Goal: Task Accomplishment & Management: Manage account settings

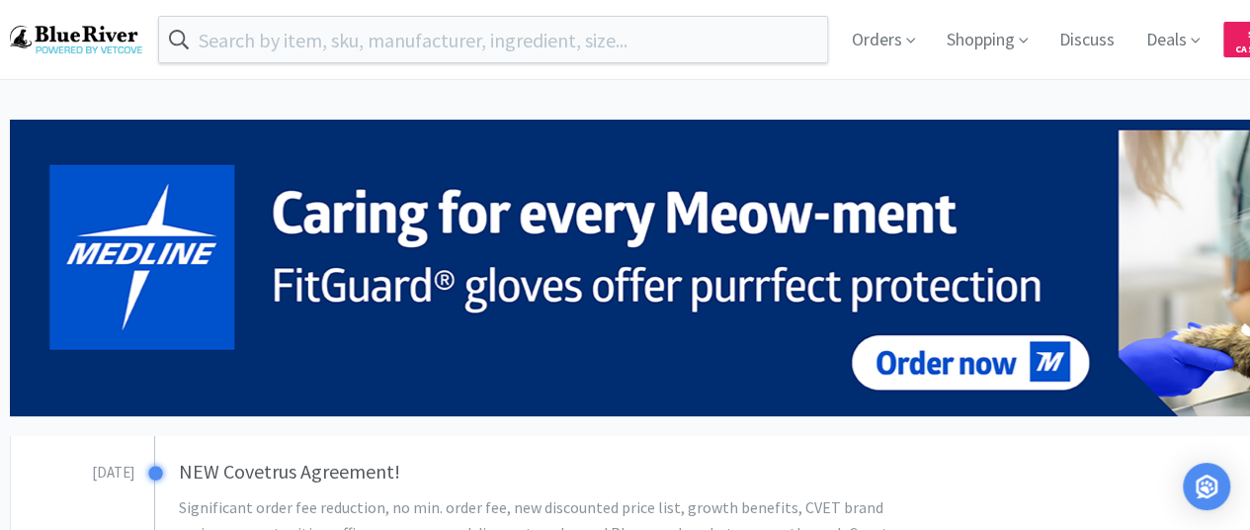
drag, startPoint x: 1186, startPoint y: 2, endPoint x: 806, endPoint y: 104, distance: 392.9
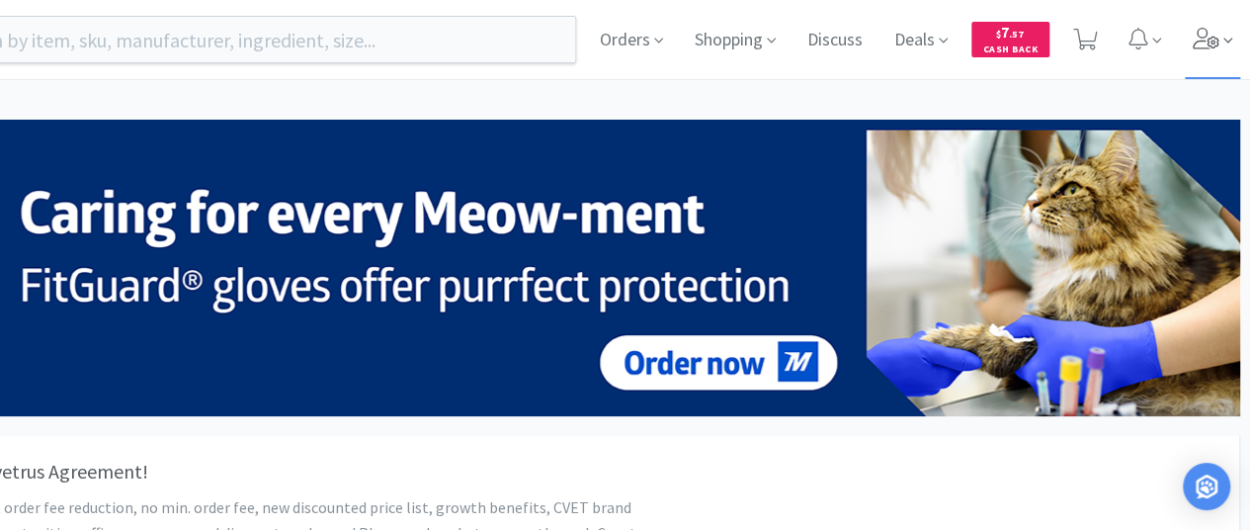
click at [1214, 48] on icon at bounding box center [1207, 39] width 28 height 22
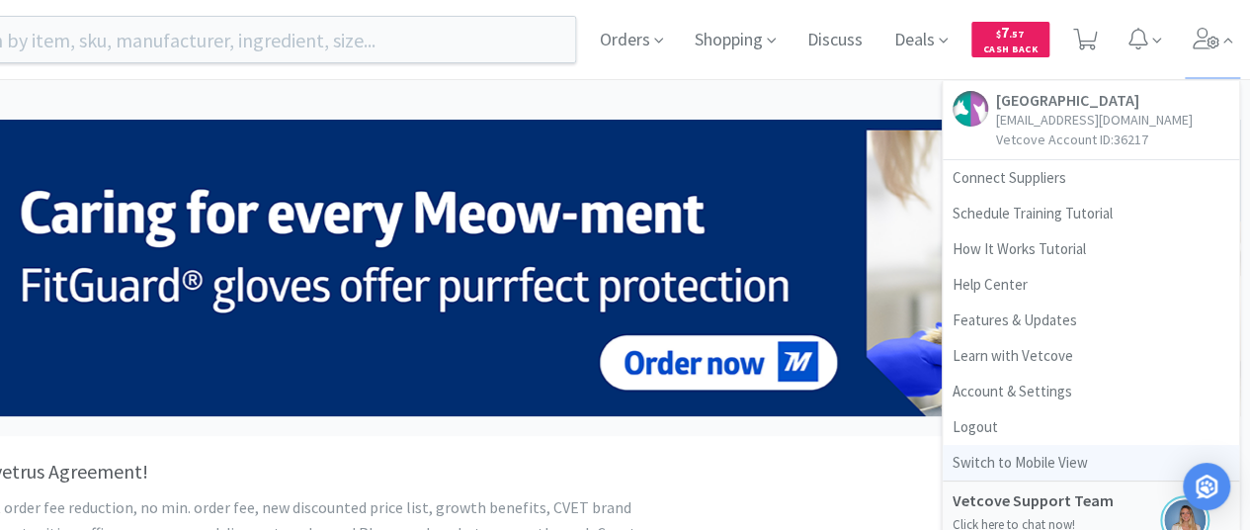
click at [991, 458] on link "Switch to Mobile View" at bounding box center [1091, 463] width 296 height 36
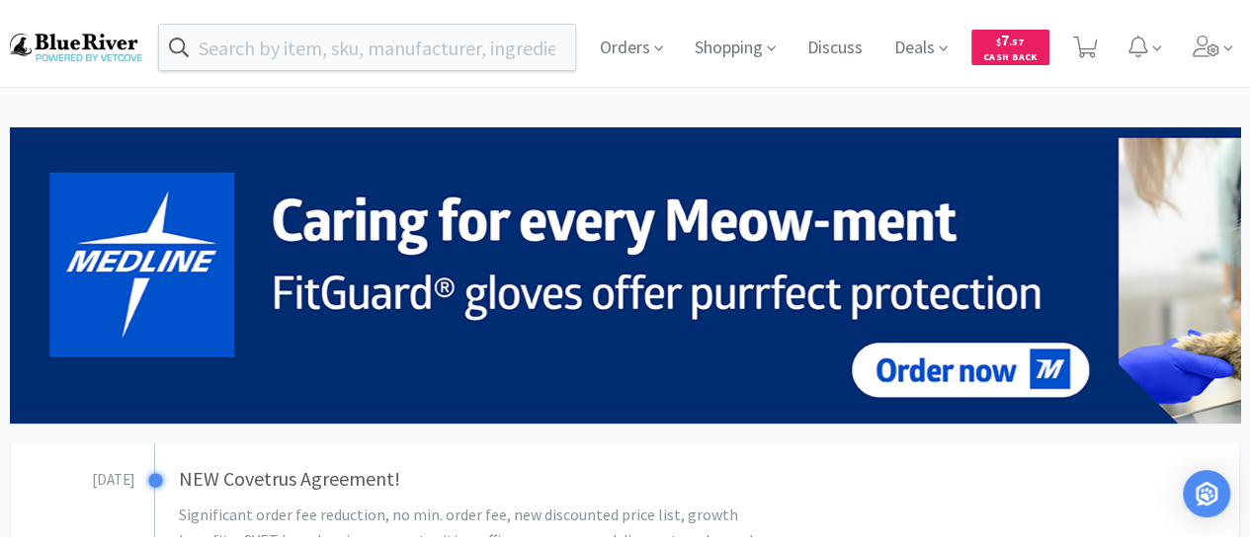
scroll to position [0, 0]
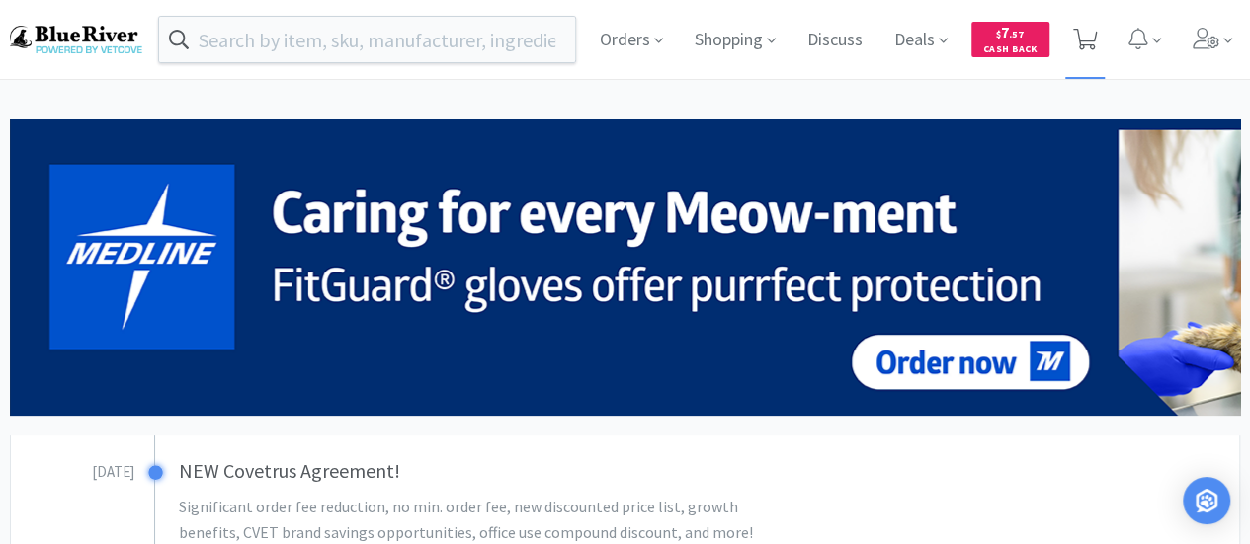
click at [1089, 29] on icon at bounding box center [1085, 40] width 25 height 22
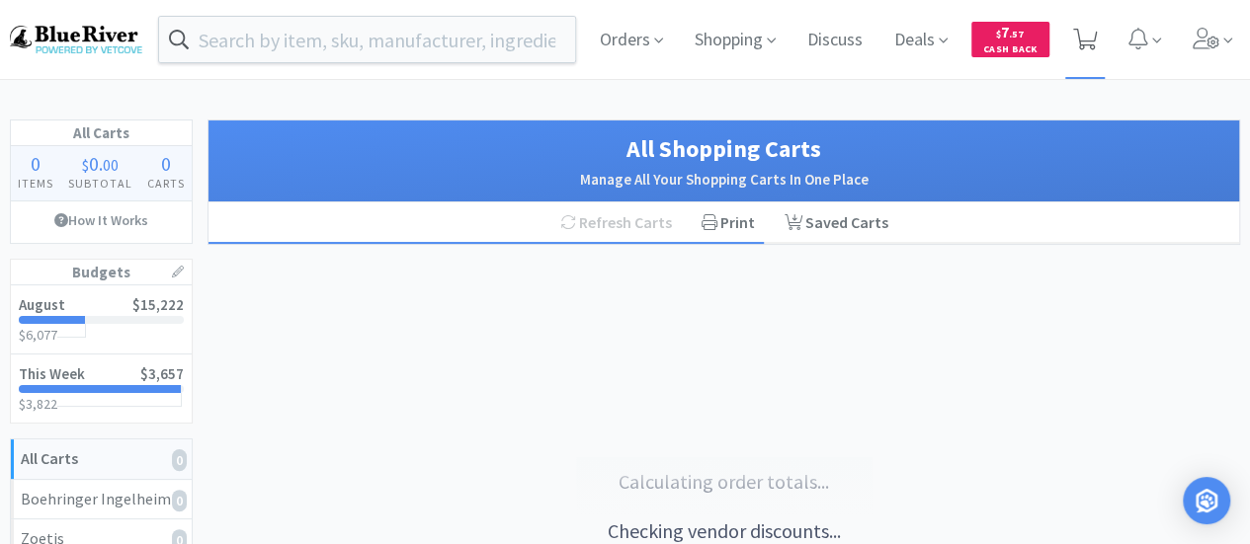
select select "1"
select select "6"
select select "1"
select select "4"
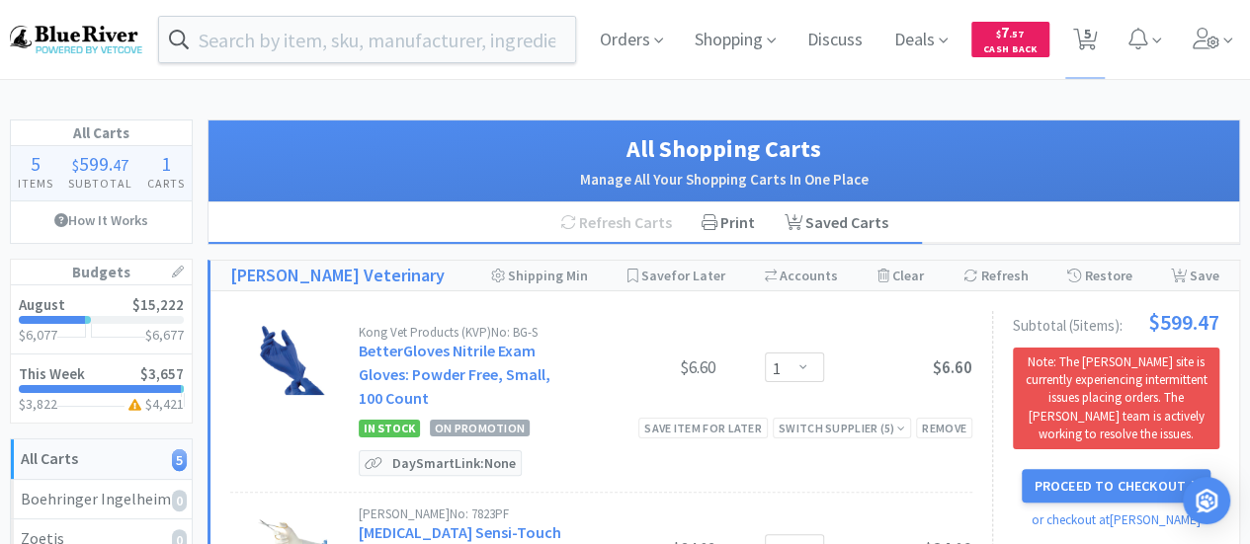
select select "1"
select select "3"
select select "1"
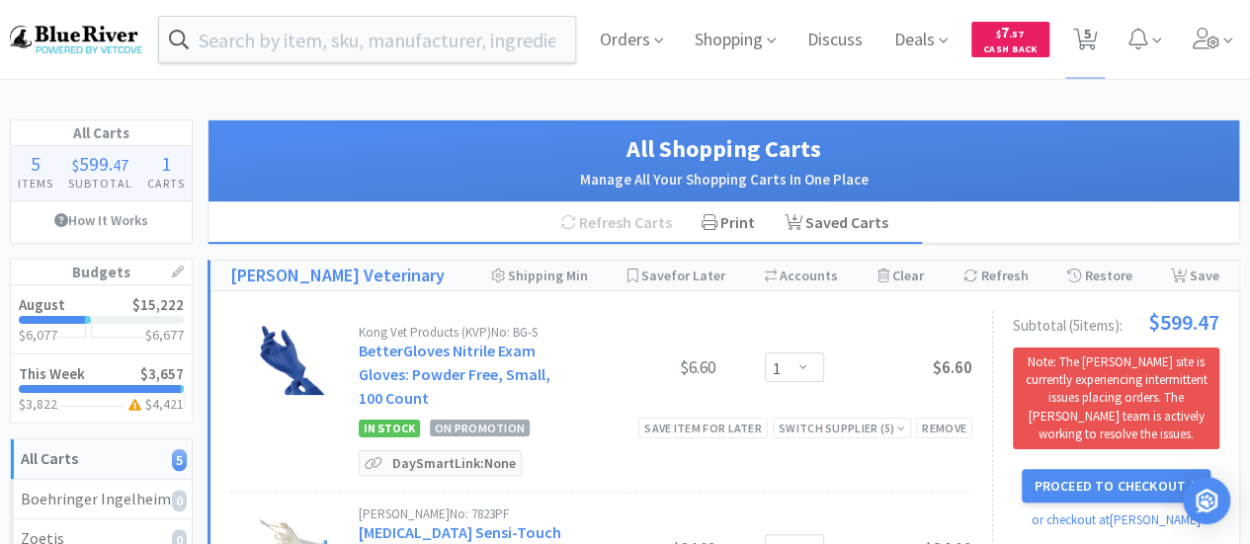
select select "1"
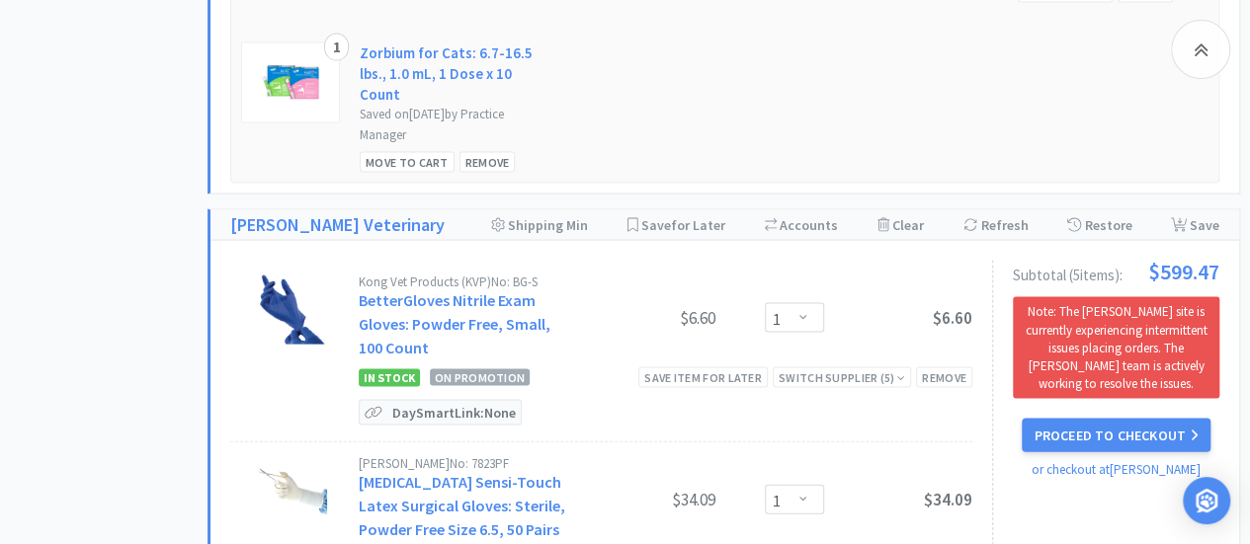
scroll to position [1917, 0]
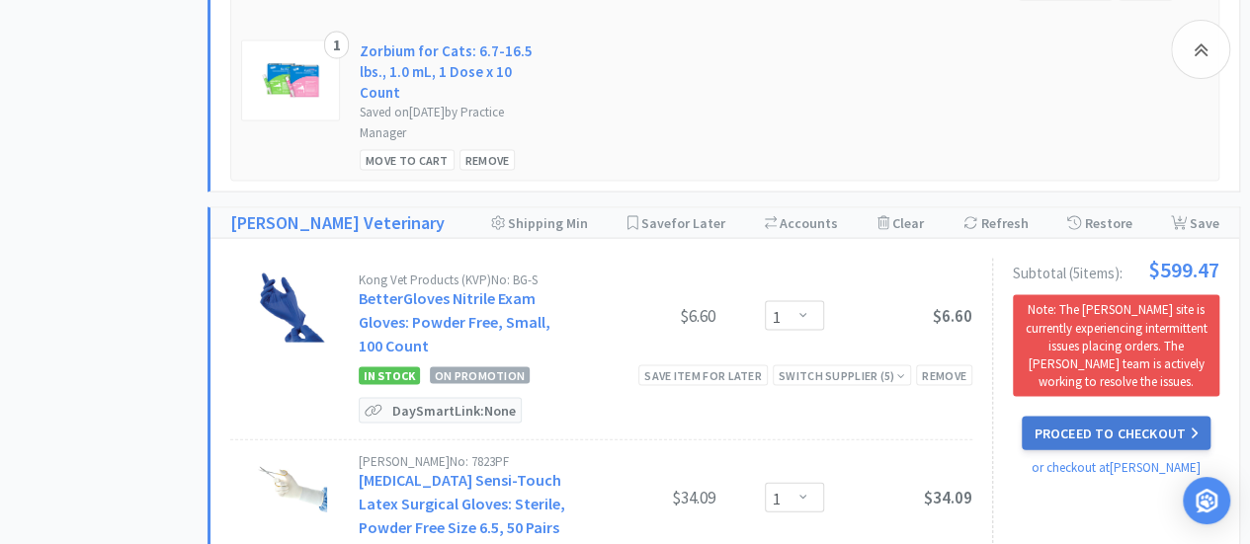
click at [1119, 417] on button "Proceed to Checkout" at bounding box center [1116, 434] width 188 height 34
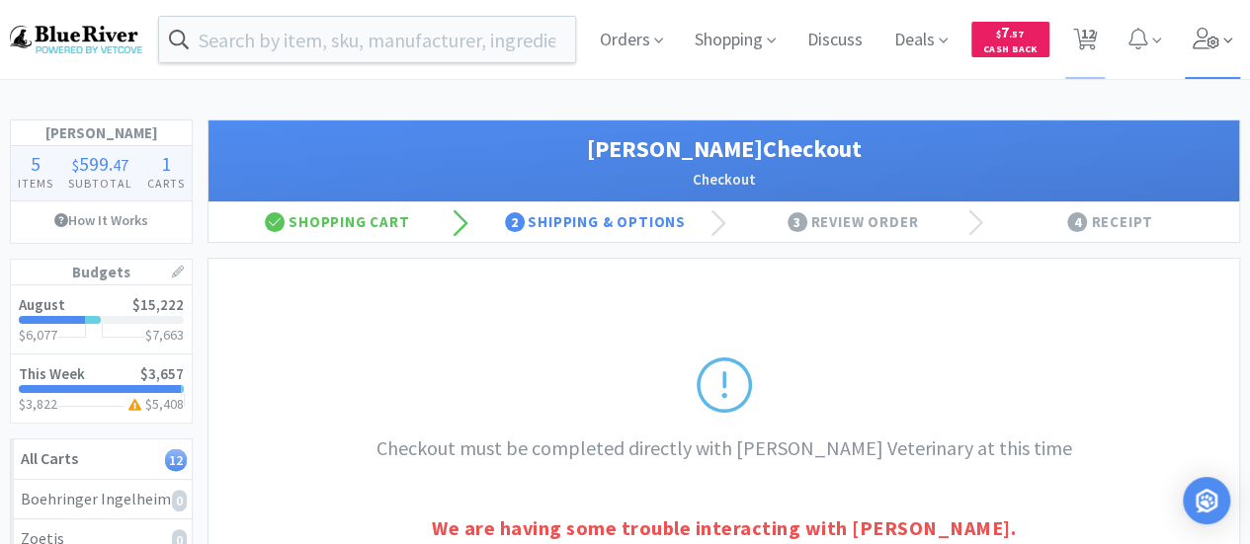
click at [1212, 36] on icon at bounding box center [1207, 39] width 28 height 22
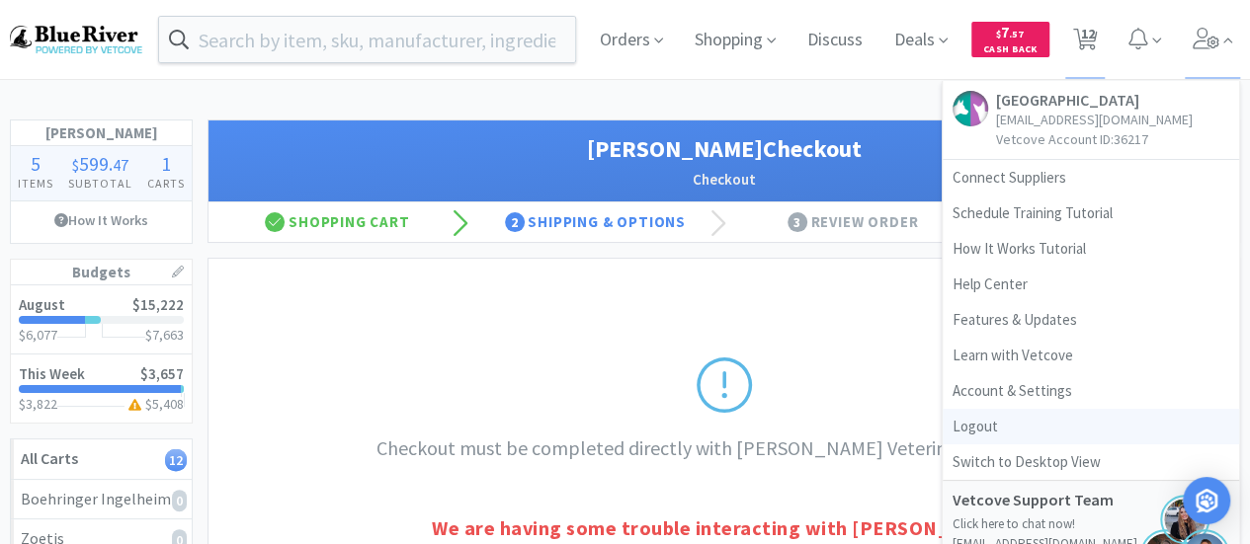
click at [972, 433] on link "Logout" at bounding box center [1091, 427] width 296 height 36
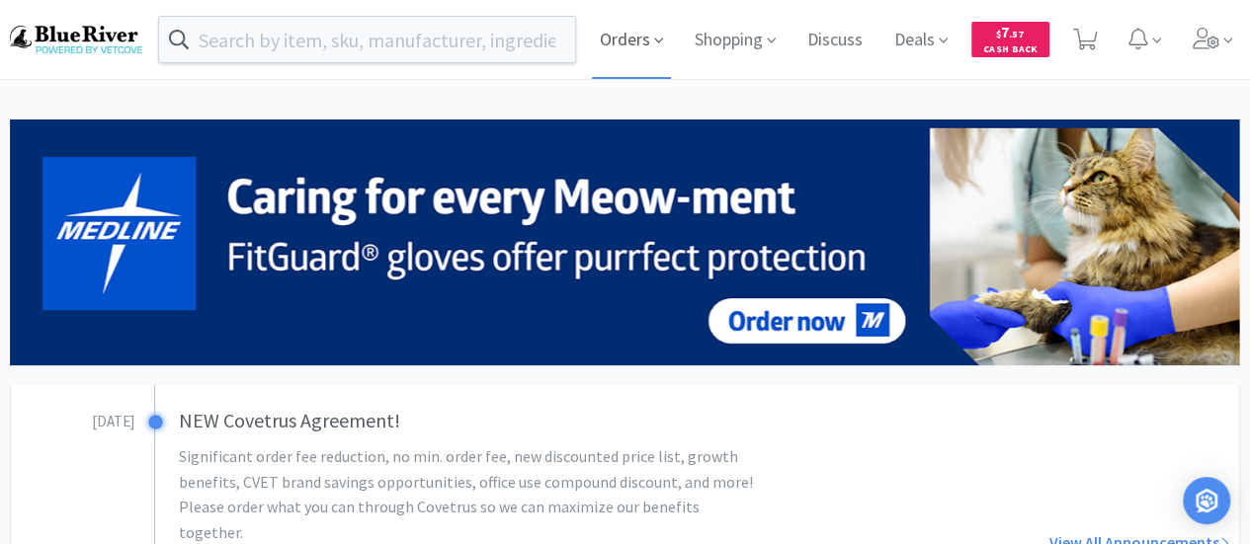
click at [636, 39] on span "Orders" at bounding box center [631, 39] width 79 height 79
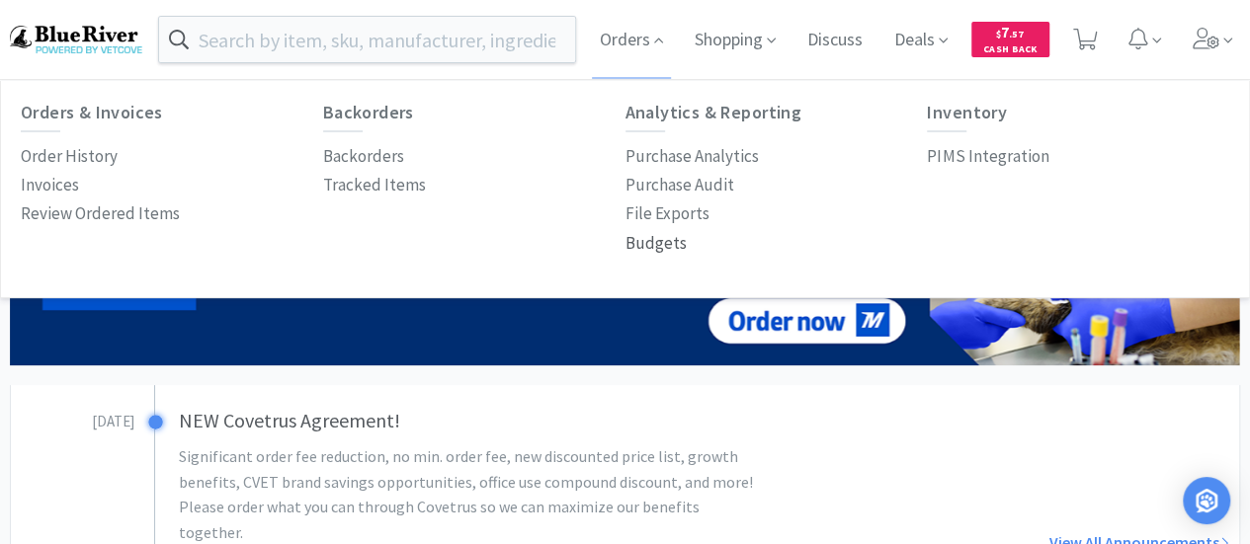
click at [644, 242] on p "Budgets" at bounding box center [655, 243] width 61 height 27
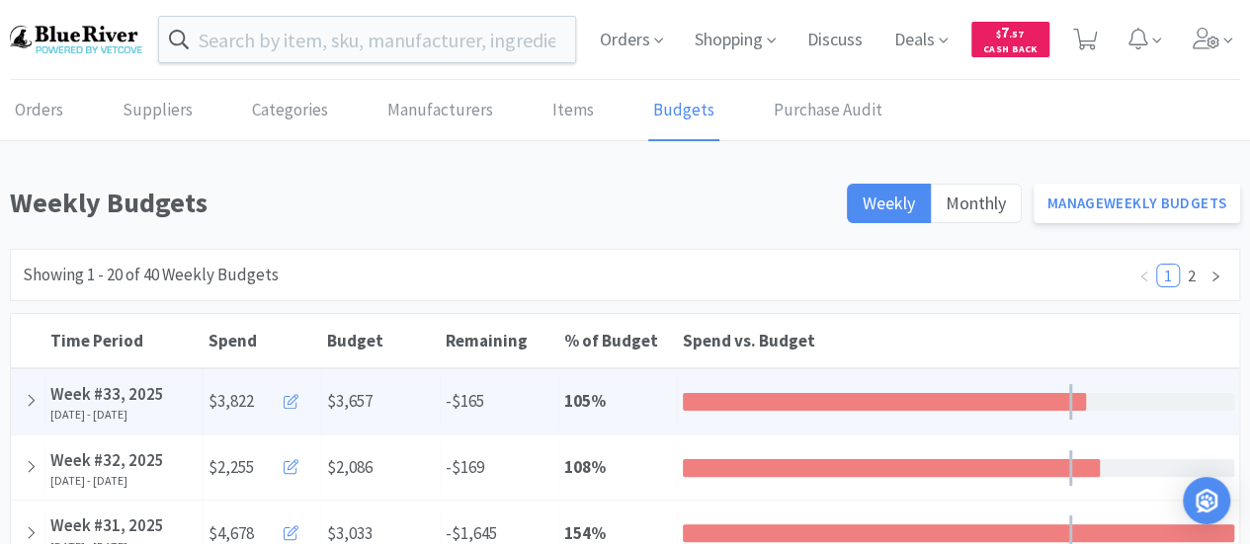
click at [287, 400] on icon at bounding box center [291, 401] width 15 height 15
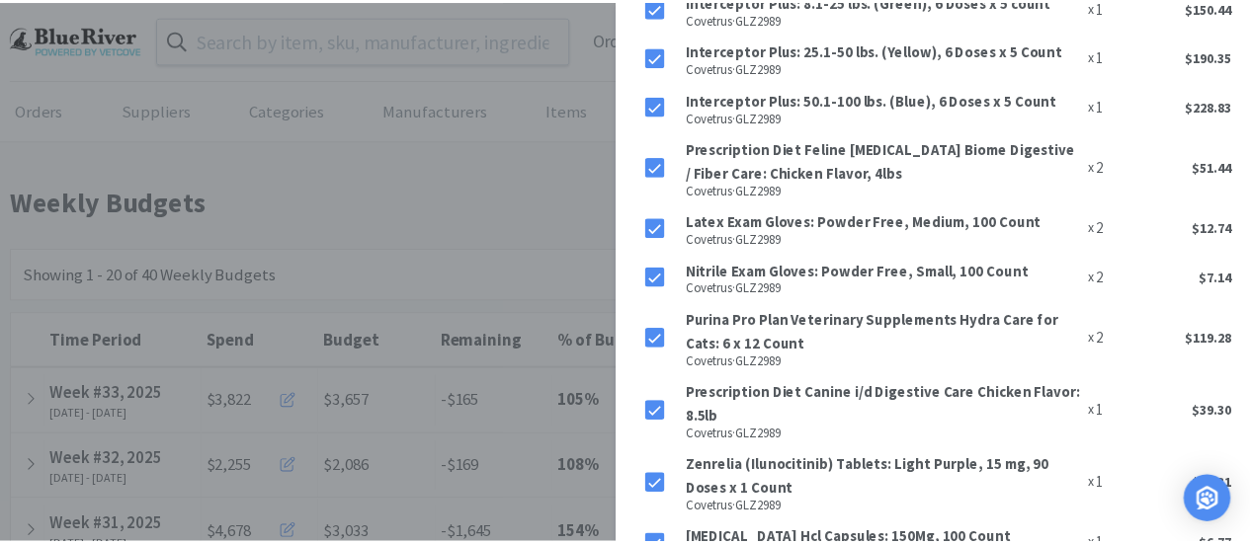
scroll to position [1456, 0]
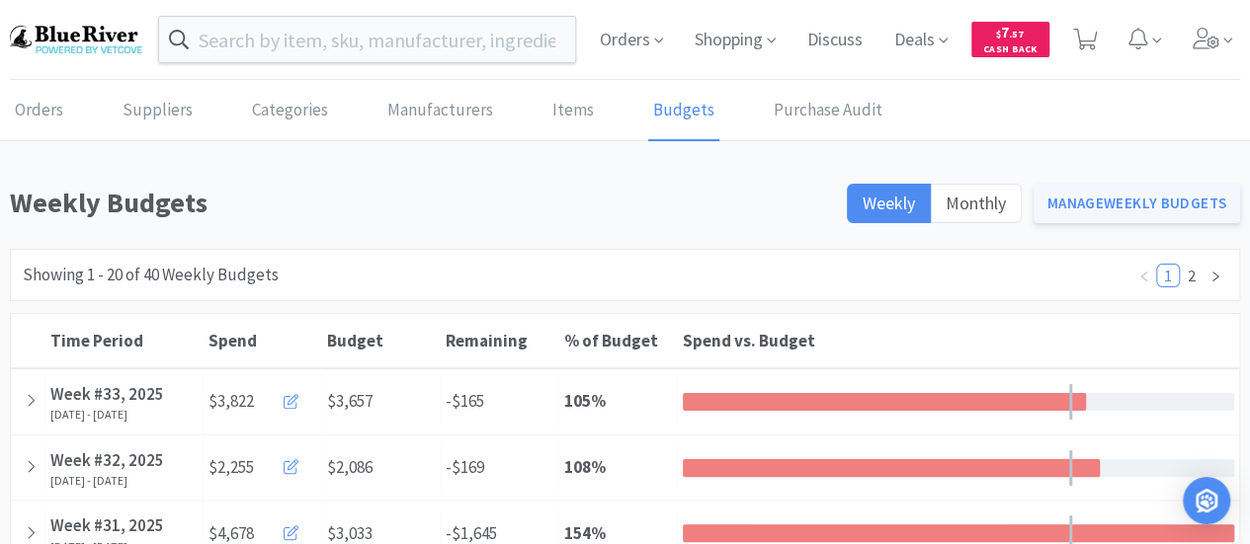
click at [1085, 198] on link "Manage Weekly Budgets" at bounding box center [1138, 204] width 208 height 40
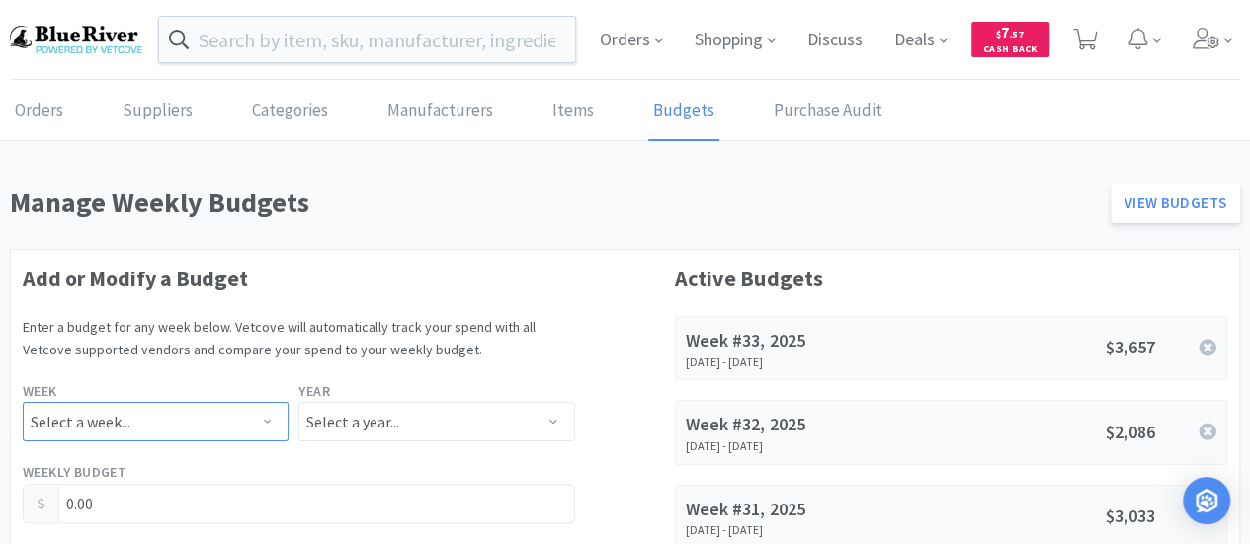
click at [231, 423] on select "Select a week... Week 1 ([DATE] - [DATE]) Week 2 ([DATE] - [DATE]) Week 3 ([DAT…" at bounding box center [156, 422] width 266 height 40
select select "33"
click at [23, 402] on select "Select a week... Week 1 ([DATE] - [DATE]) Week 2 ([DATE] - [DATE]) Week 3 ([DAT…" at bounding box center [156, 422] width 266 height 40
click at [443, 427] on select "Select a year... 2023 2024 2025 2026 2027 2028 2029 2030 2031 2032 2033 2034" at bounding box center [436, 422] width 276 height 40
select select "2025"
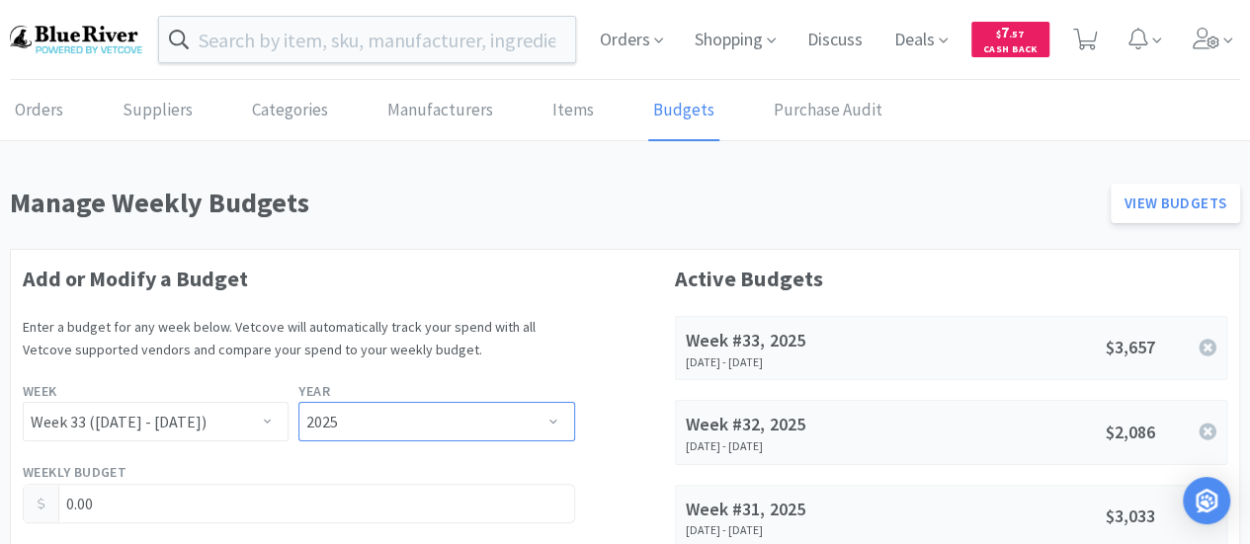
click at [298, 402] on select "Select a year... 2023 2024 2025 2026 2027 2028 2029 2030 2031 2032 2033 2034" at bounding box center [436, 422] width 276 height 40
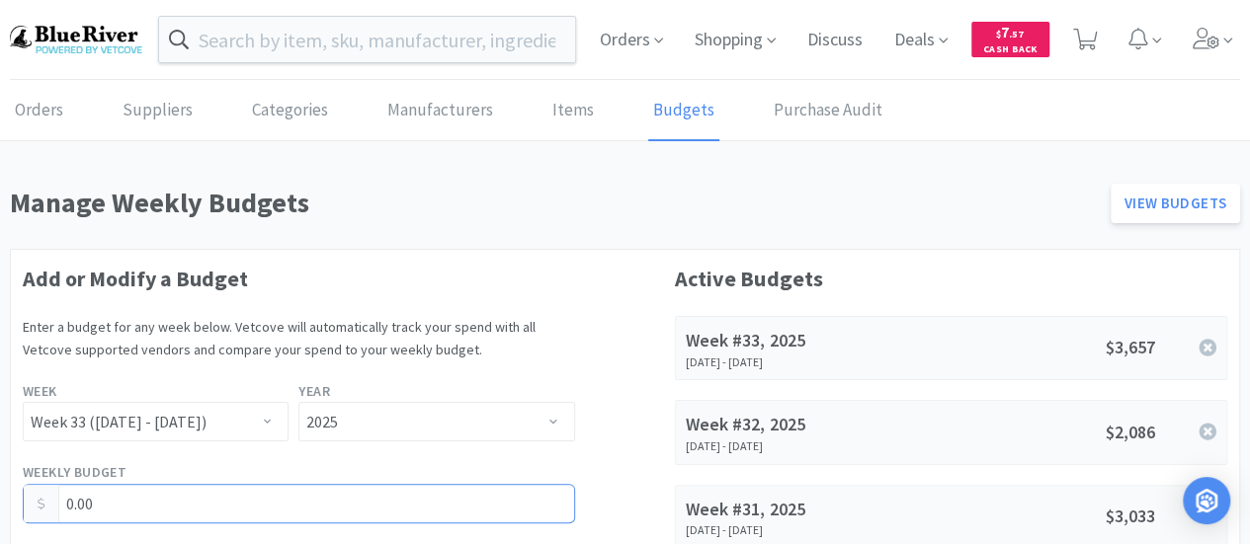
drag, startPoint x: 122, startPoint y: 501, endPoint x: 0, endPoint y: 481, distance: 123.1
type input "3,577.00"
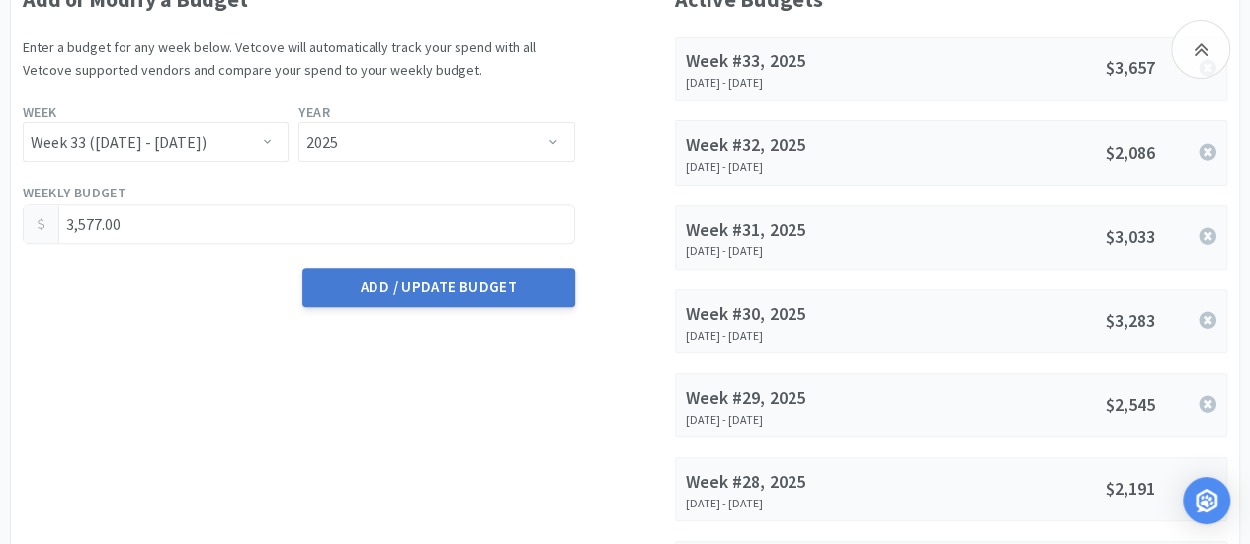
click at [462, 283] on button "Add / Update Budget" at bounding box center [438, 288] width 272 height 40
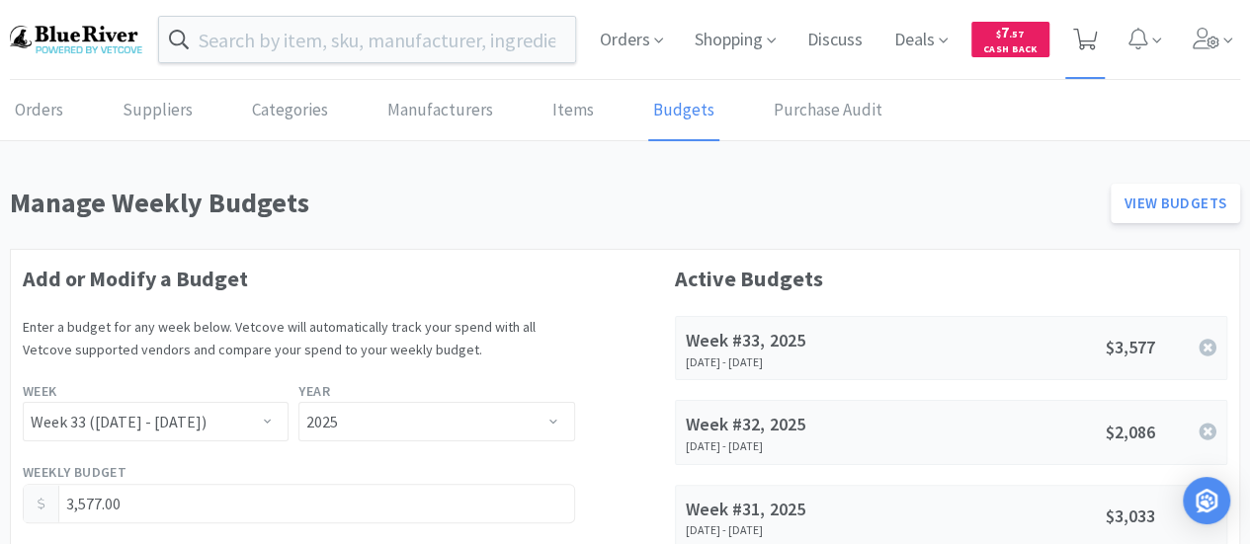
click at [1087, 41] on icon at bounding box center [1085, 40] width 25 height 22
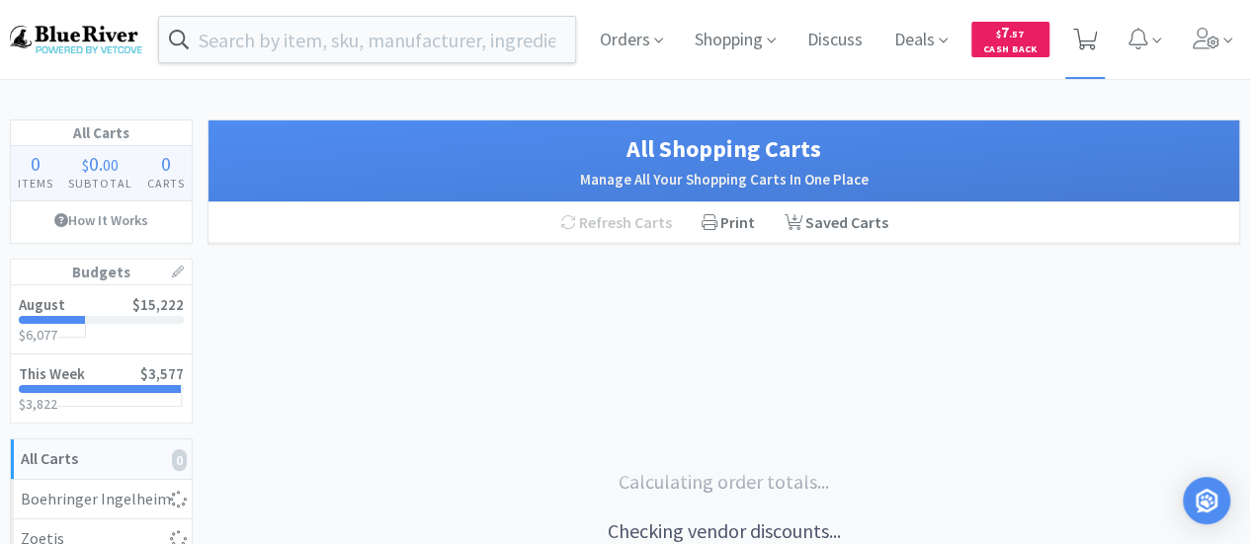
select select "1"
select select "3"
select select "1"
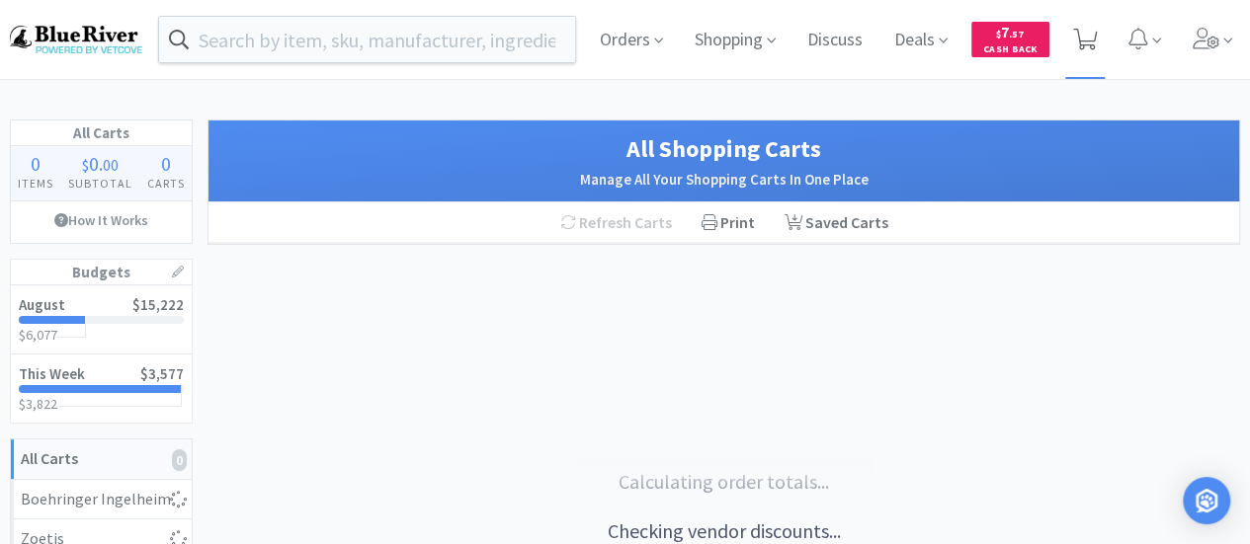
select select "1"
select select "6"
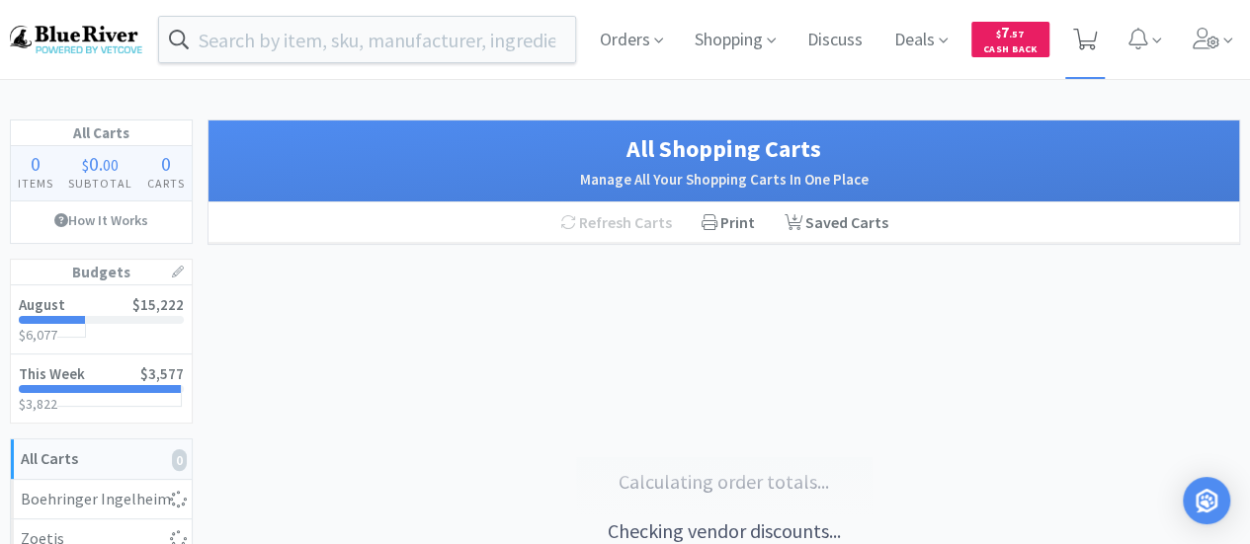
select select "1"
select select "4"
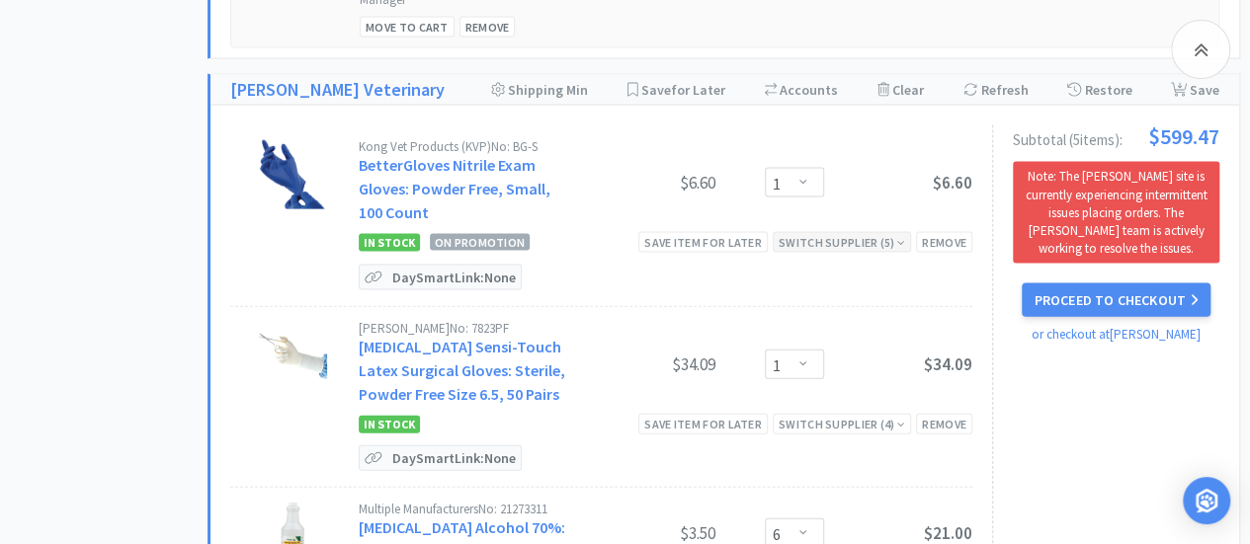
scroll to position [2051, 0]
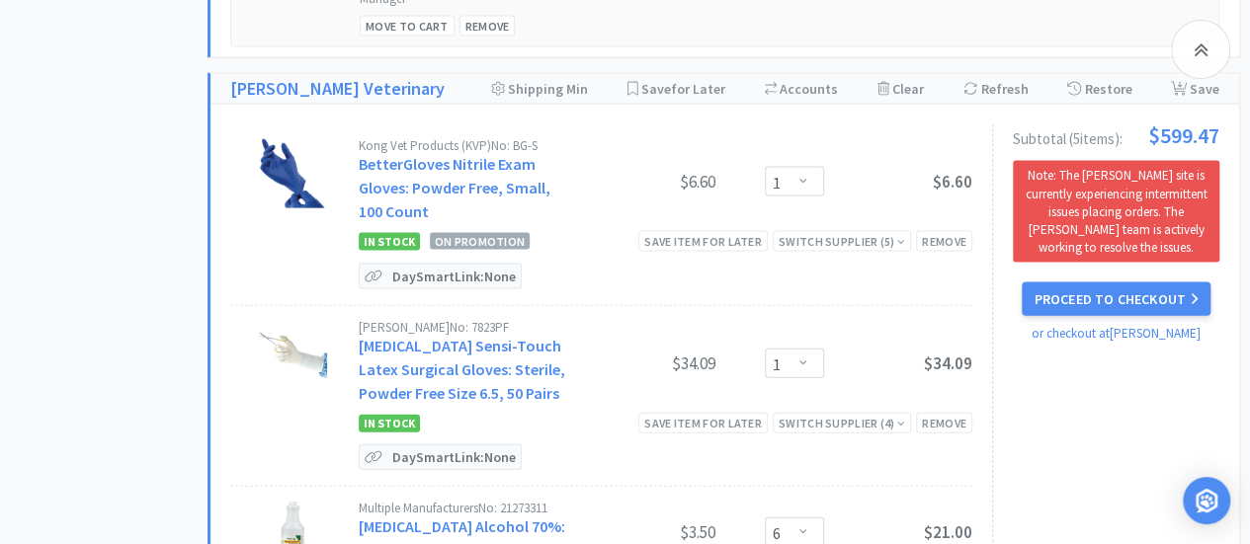
click at [1026, 359] on div "Subtotal ( 5 item s ): $599.47 Note: The [PERSON_NAME] site is currently experi…" at bounding box center [1105, 529] width 227 height 809
